Goal: Transaction & Acquisition: Obtain resource

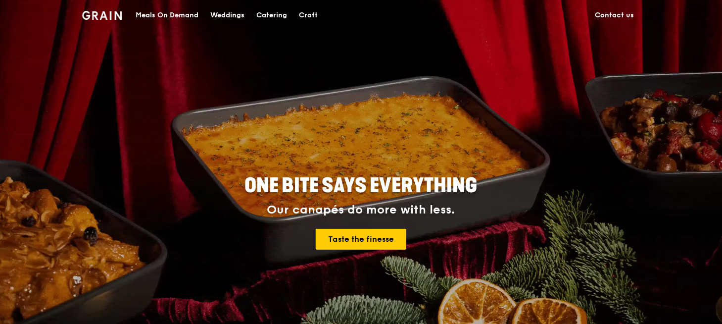
click at [169, 15] on div "Meals On Demand" at bounding box center [167, 15] width 63 height 30
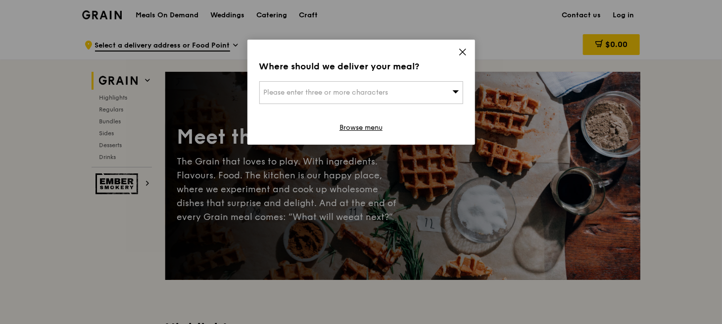
click at [460, 51] on icon at bounding box center [462, 52] width 9 height 9
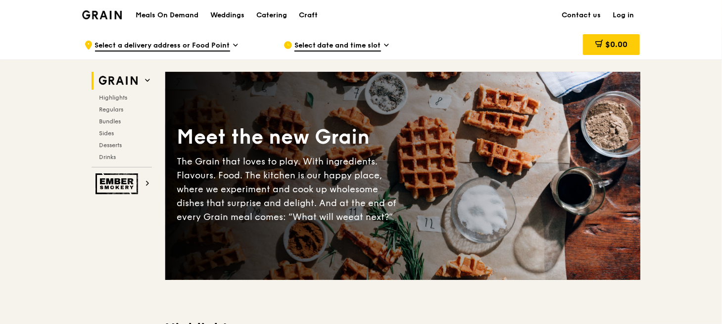
click at [456, 35] on div "Select date and time slot" at bounding box center [376, 45] width 184 height 30
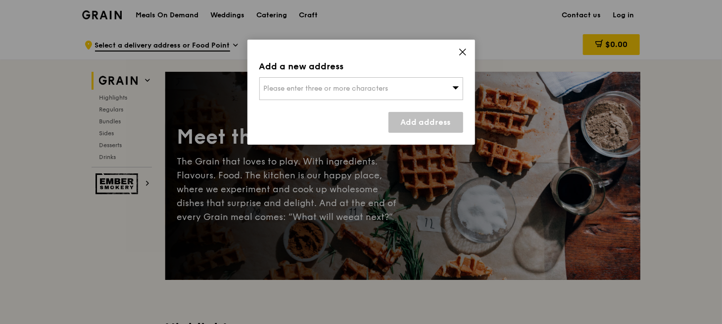
click at [466, 47] on div "Add a new address Please enter three or more characters Add address" at bounding box center [362, 92] width 228 height 105
click at [465, 50] on icon at bounding box center [462, 52] width 9 height 9
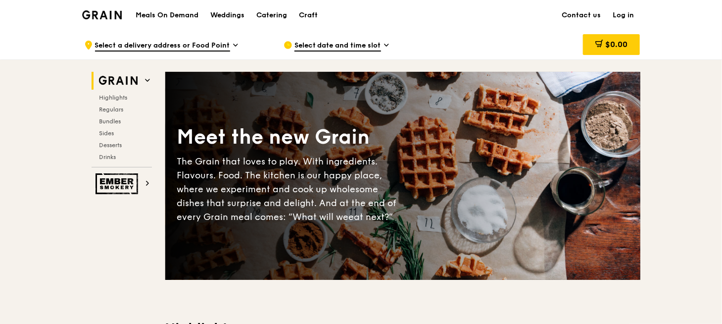
click at [438, 12] on div "Meals On Demand Weddings Catering Craft Contact us Log in" at bounding box center [361, 15] width 558 height 30
click at [449, 14] on div "Meals On Demand Weddings Catering Craft Contact us Log in" at bounding box center [361, 15] width 558 height 30
click at [116, 119] on span "Bundles" at bounding box center [111, 121] width 23 height 7
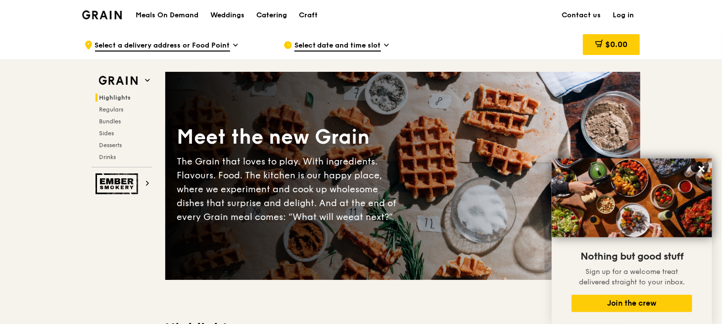
click at [276, 14] on div "Catering" at bounding box center [271, 15] width 31 height 30
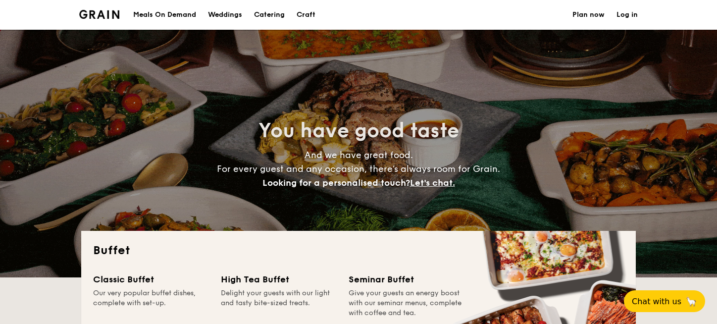
select select
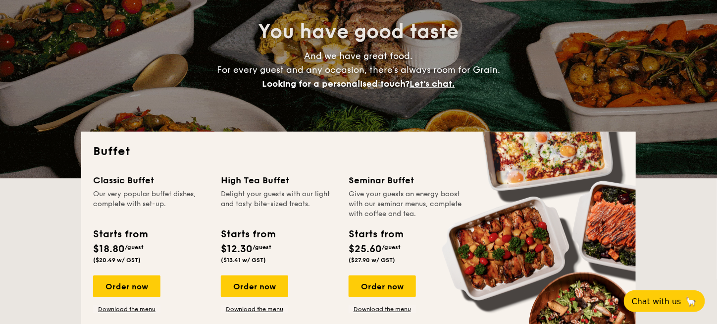
scroll to position [198, 0]
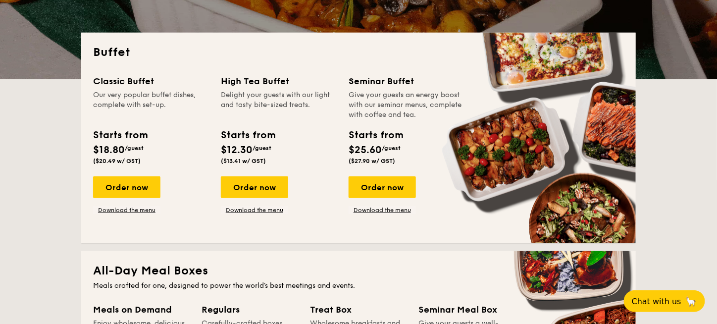
click at [263, 96] on div "Delight your guests with our light and tasty bite-sized treats." at bounding box center [279, 105] width 116 height 30
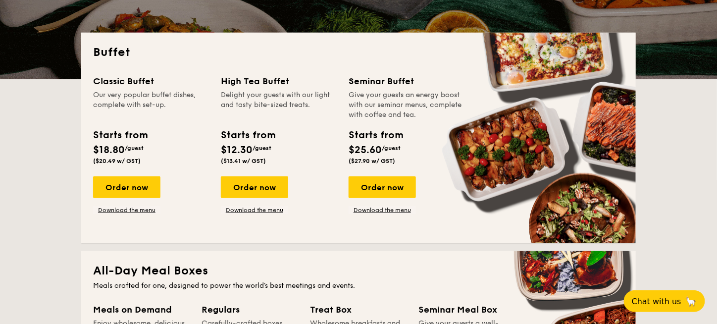
click at [352, 98] on div "Give your guests an energy boost with our seminar menus, complete with coffee a…" at bounding box center [406, 105] width 116 height 30
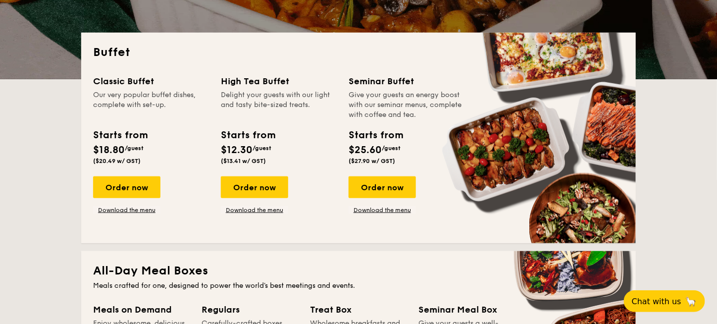
click at [319, 106] on div "Delight your guests with our light and tasty bite-sized treats." at bounding box center [279, 105] width 116 height 30
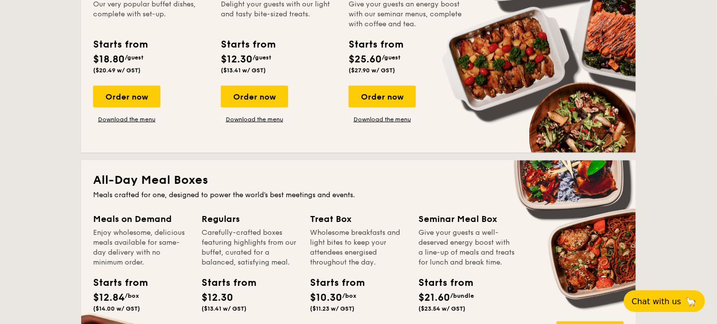
scroll to position [149, 0]
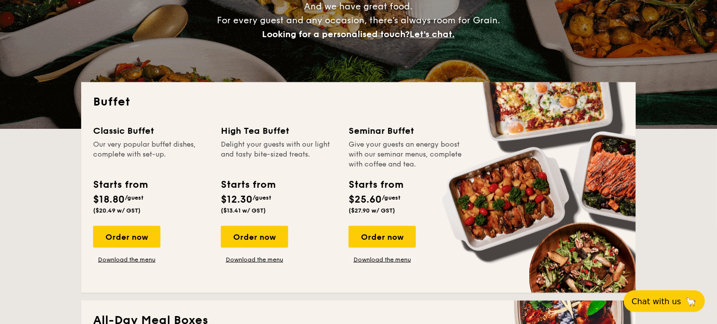
click at [293, 120] on div "Buffet Classic Buffet Our very popular buffet dishes, complete with set-up. Sta…" at bounding box center [358, 187] width 554 height 210
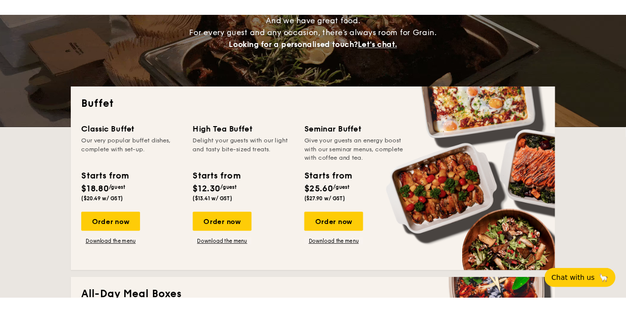
scroll to position [198, 0]
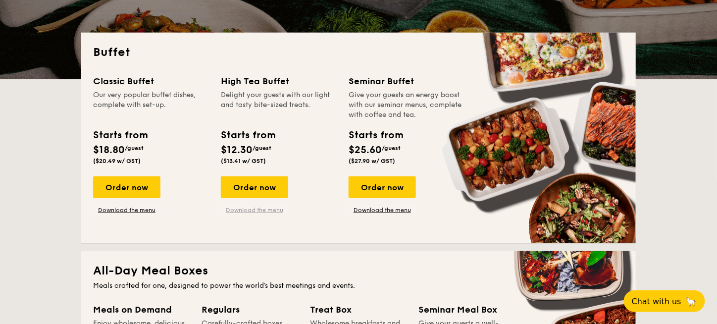
click at [269, 206] on link "Download the menu" at bounding box center [254, 210] width 67 height 8
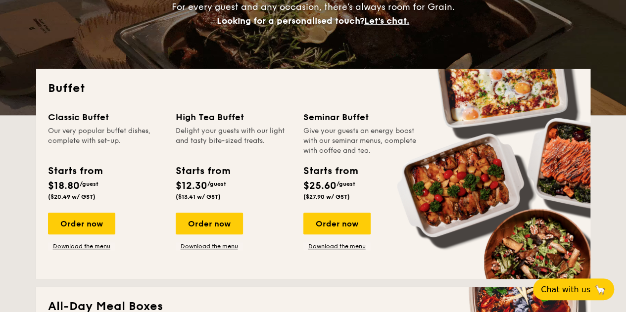
scroll to position [149, 0]
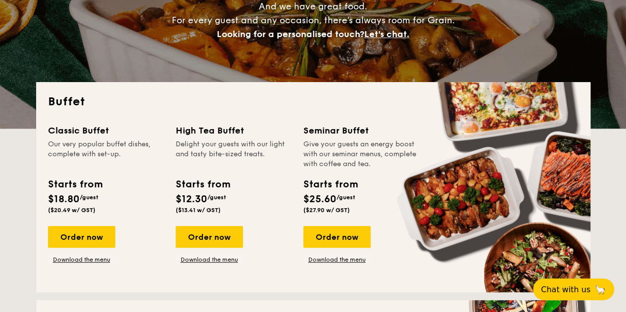
click at [269, 114] on div "Buffet Classic Buffet Our very popular buffet dishes, complete with set-up. Sta…" at bounding box center [313, 187] width 554 height 210
